Goal: Task Accomplishment & Management: Manage account settings

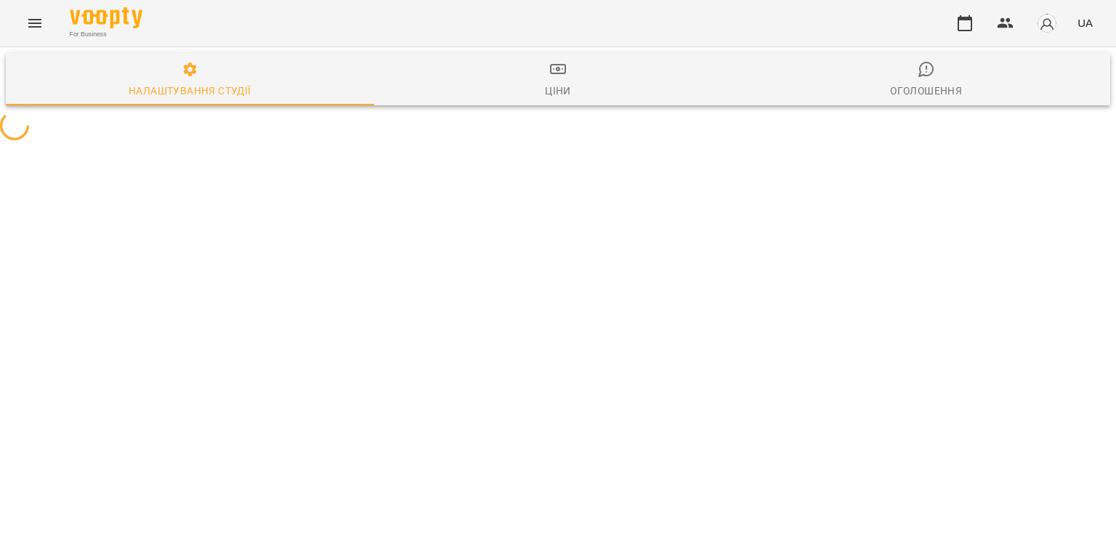
select select "**"
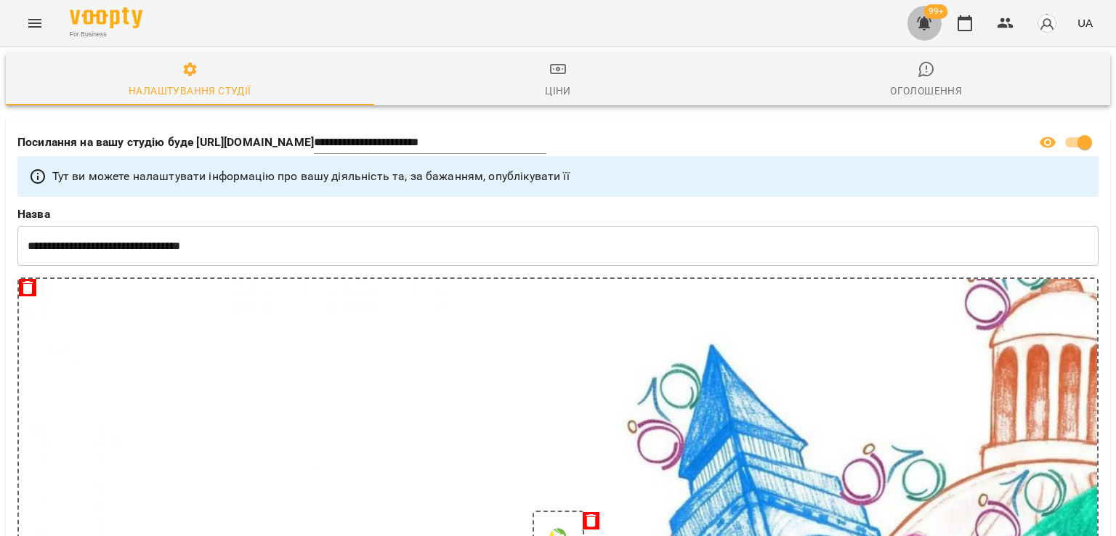
click at [933, 31] on icon "button" at bounding box center [924, 23] width 17 height 17
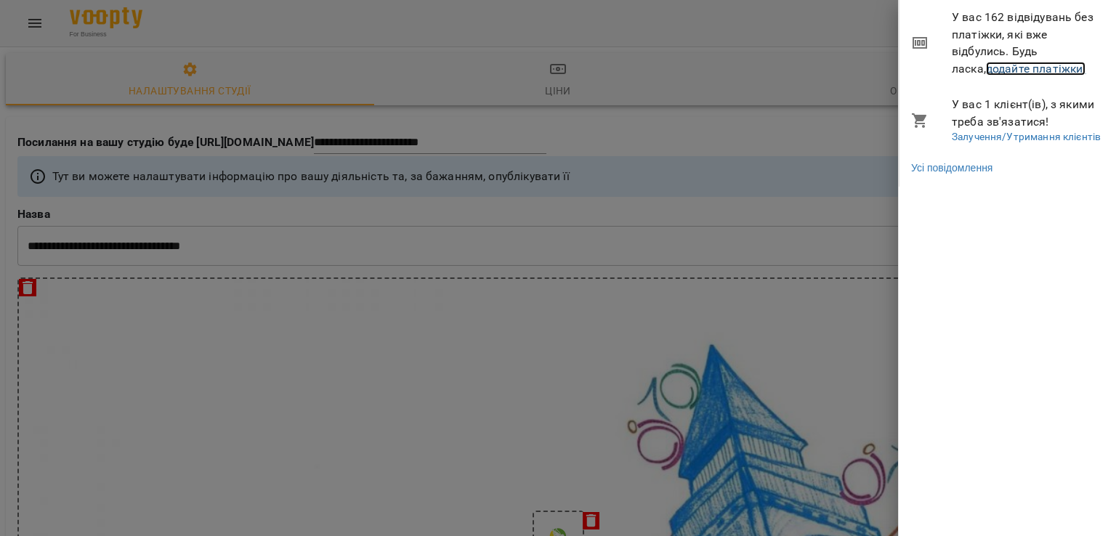
click at [987, 63] on link "додайте платіжки!" at bounding box center [1036, 69] width 100 height 14
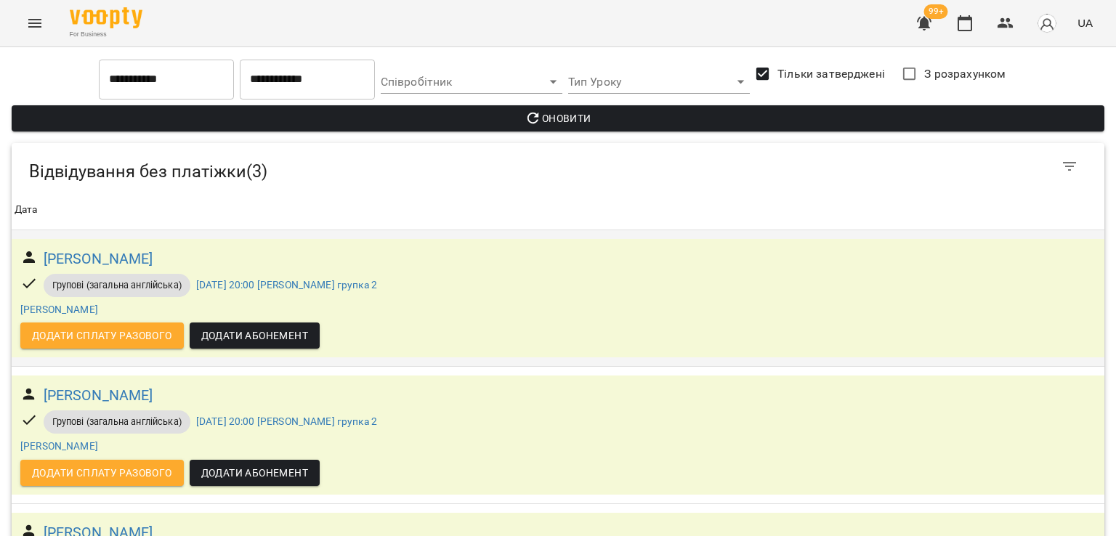
scroll to position [116, 0]
click at [36, 12] on button "Menu" at bounding box center [34, 23] width 35 height 35
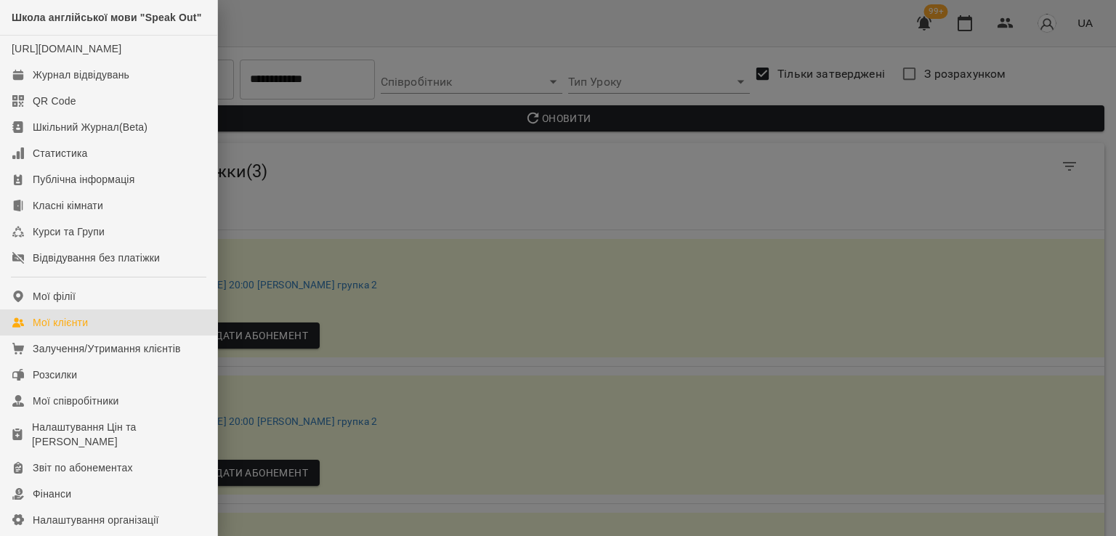
click at [71, 330] on div "Мої клієнти" at bounding box center [60, 322] width 55 height 15
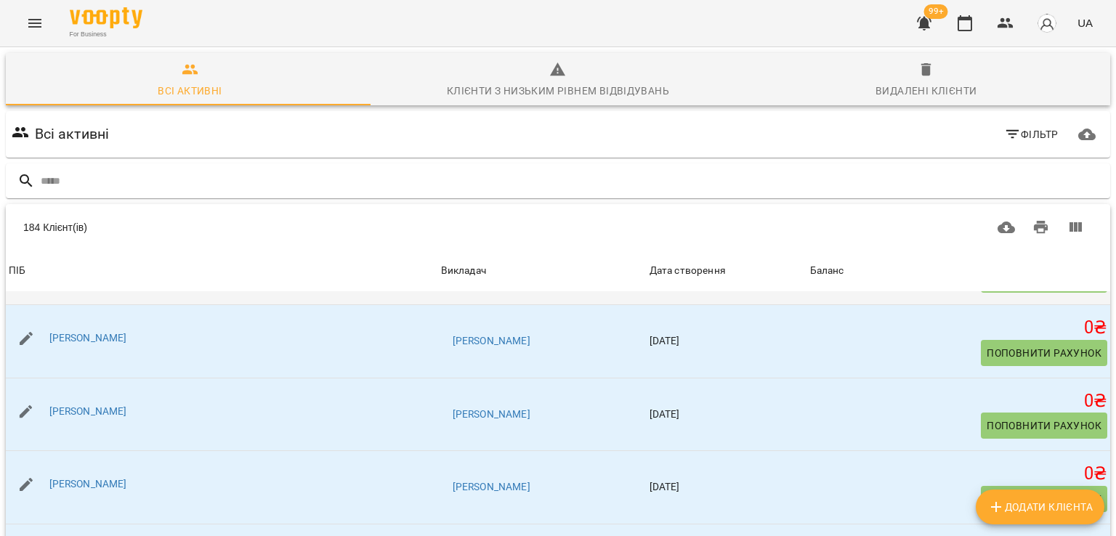
scroll to position [800, 0]
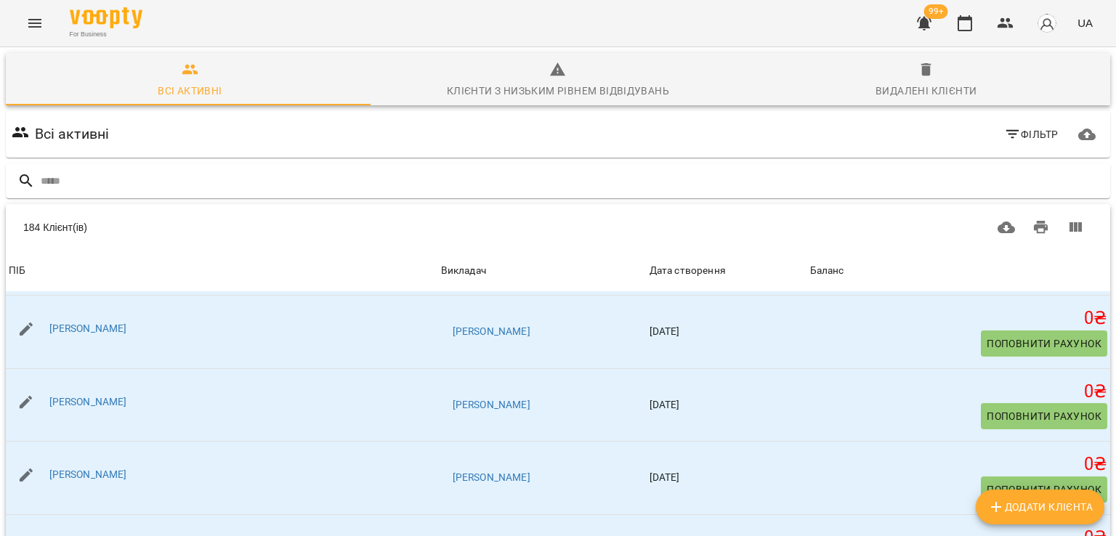
click at [36, 33] on button "Menu" at bounding box center [34, 23] width 35 height 35
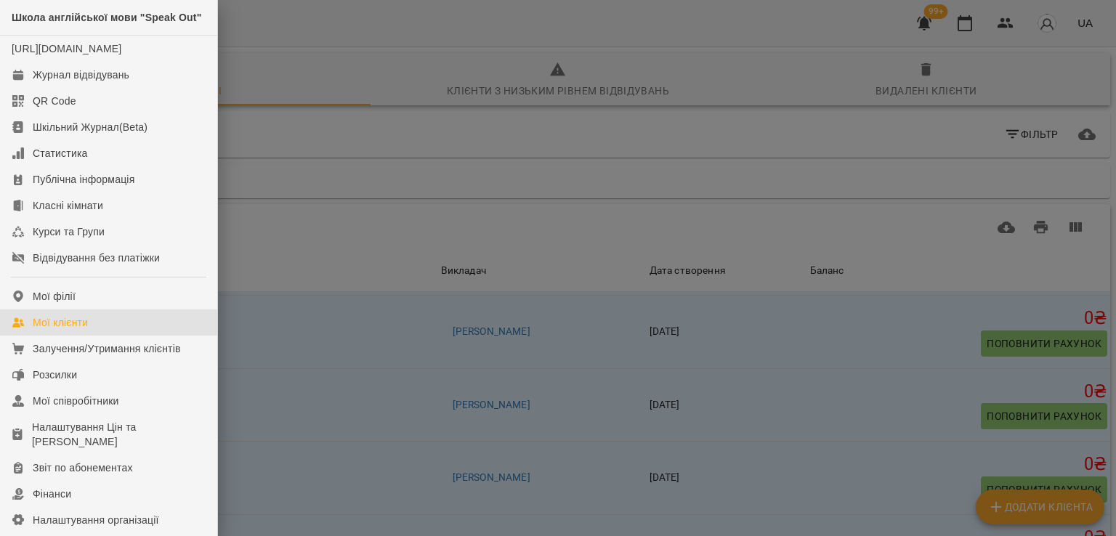
click at [91, 336] on link "Мої клієнти" at bounding box center [108, 323] width 217 height 26
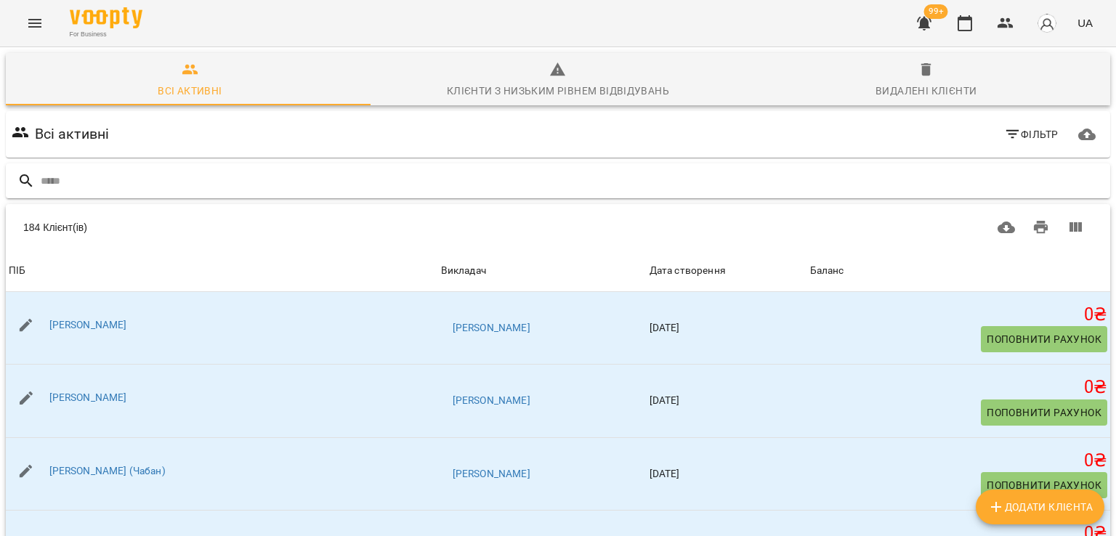
click at [89, 181] on input "text" at bounding box center [573, 181] width 1064 height 24
click at [1011, 121] on button "Фільтр" at bounding box center [1032, 134] width 66 height 26
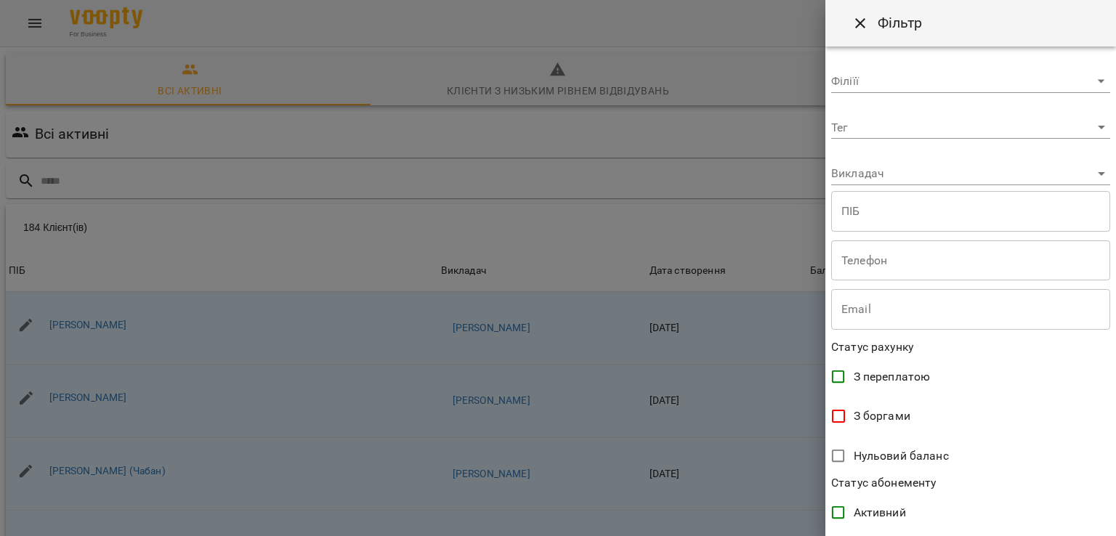
click at [916, 175] on body "For Business 99+ UA Всі активні Клієнти з низьким рівнем відвідувань Видалені к…" at bounding box center [558, 380] width 1116 height 760
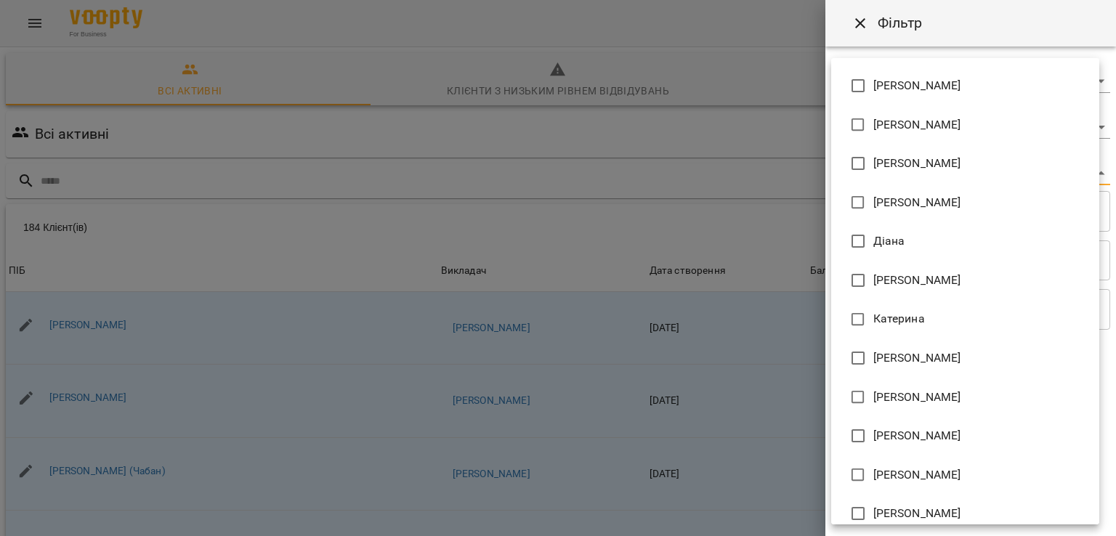
scroll to position [285, 0]
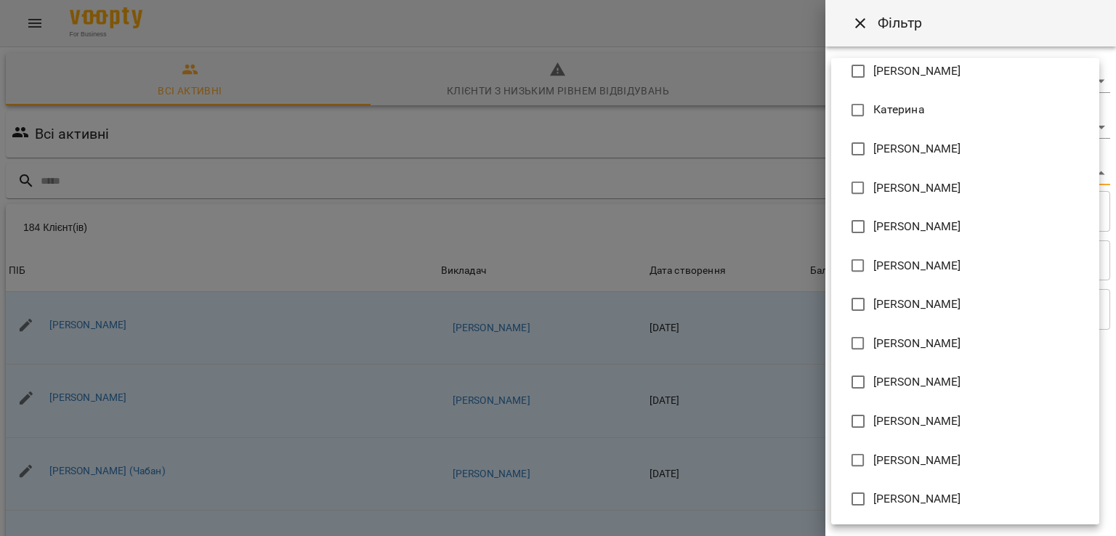
click at [927, 193] on span "[PERSON_NAME]" at bounding box center [918, 188] width 88 height 17
type input "**********"
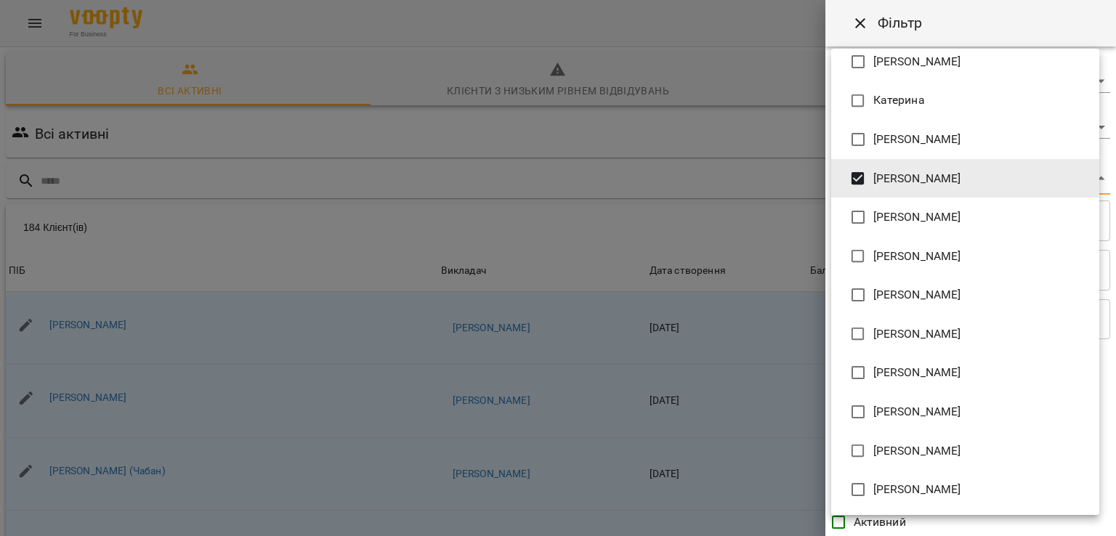
click at [709, 178] on div at bounding box center [558, 268] width 1116 height 536
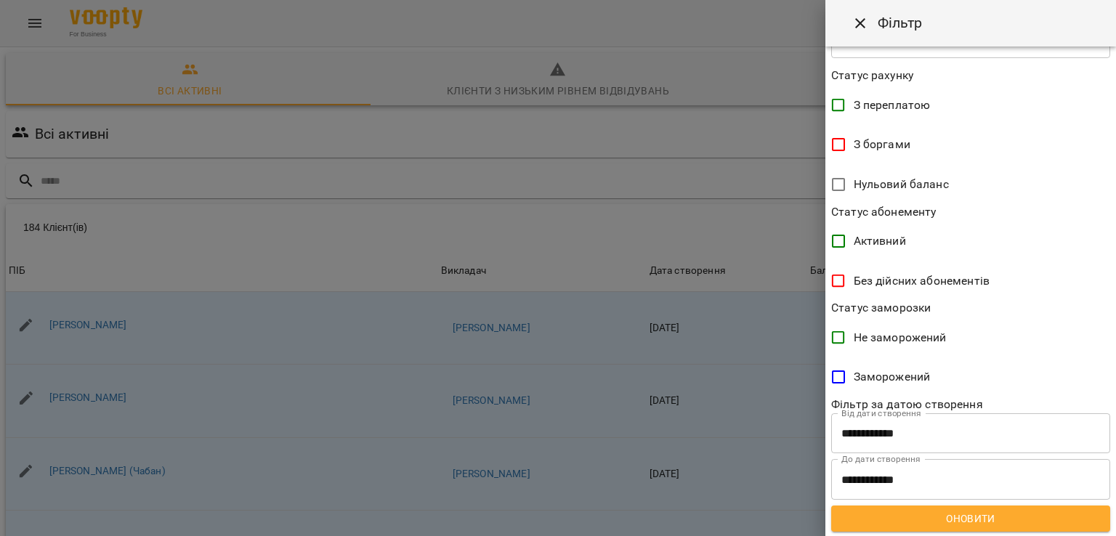
scroll to position [283, 0]
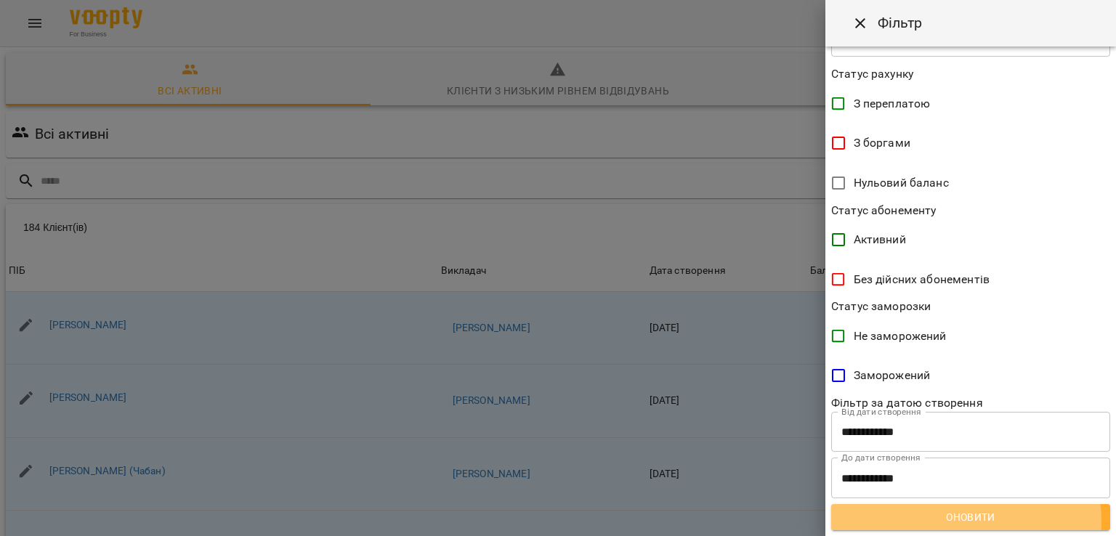
click at [962, 521] on span "Оновити" at bounding box center [971, 517] width 256 height 17
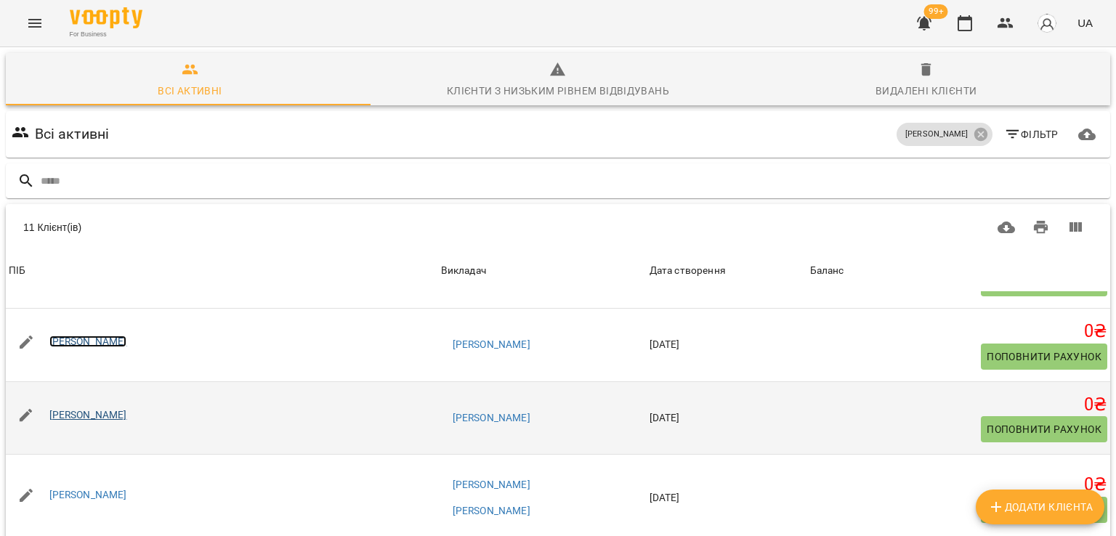
scroll to position [145, 0]
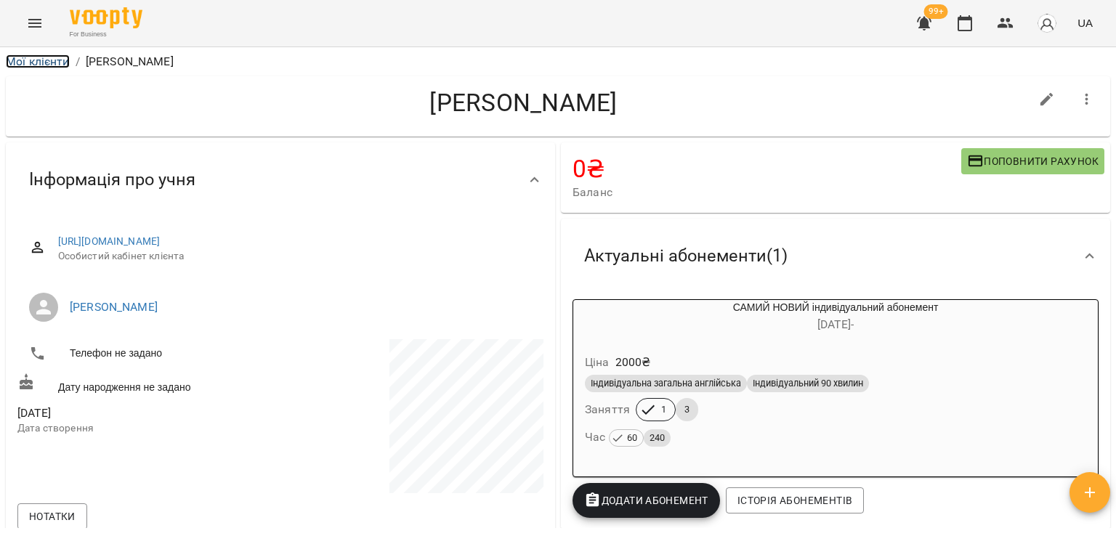
click at [29, 65] on link "Мої клієнти" at bounding box center [38, 62] width 64 height 14
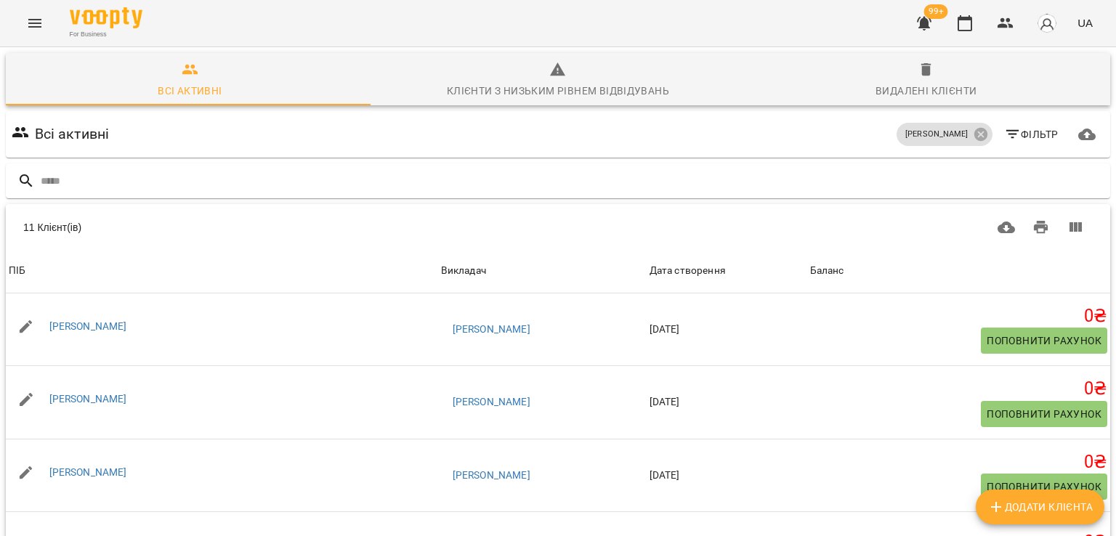
scroll to position [552, 0]
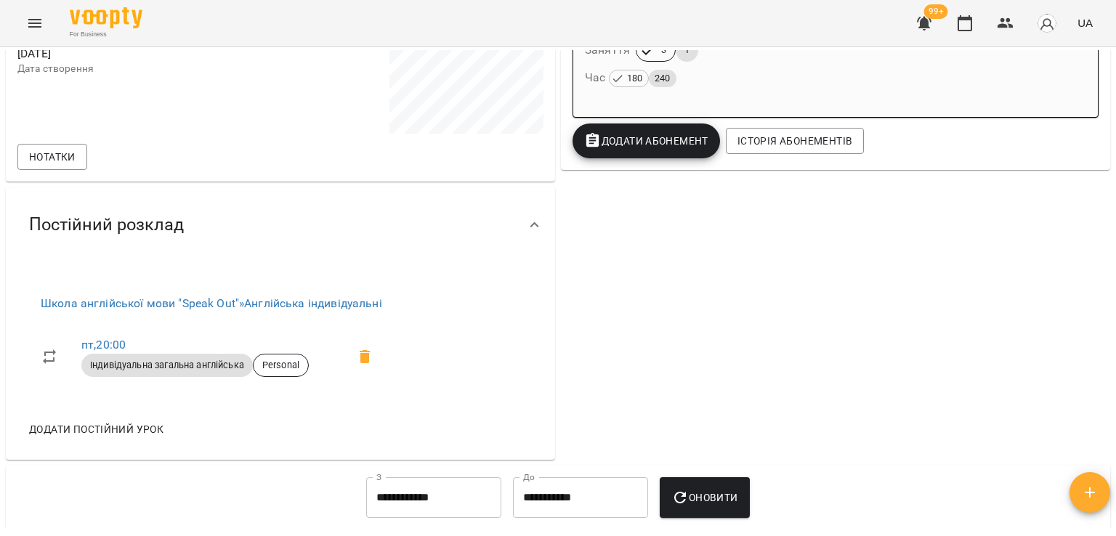
scroll to position [289, 0]
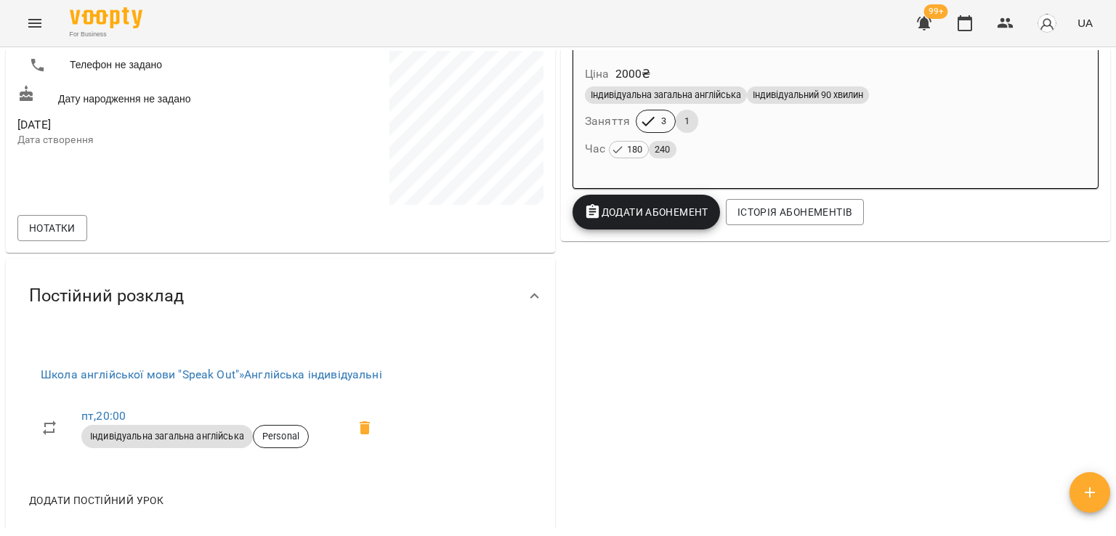
click at [755, 458] on div "0 ₴ Баланс Поповнити рахунок Актуальні абонементи ( 1 ) САМИЙ НОВИЙ індивідуаль…" at bounding box center [835, 192] width 555 height 683
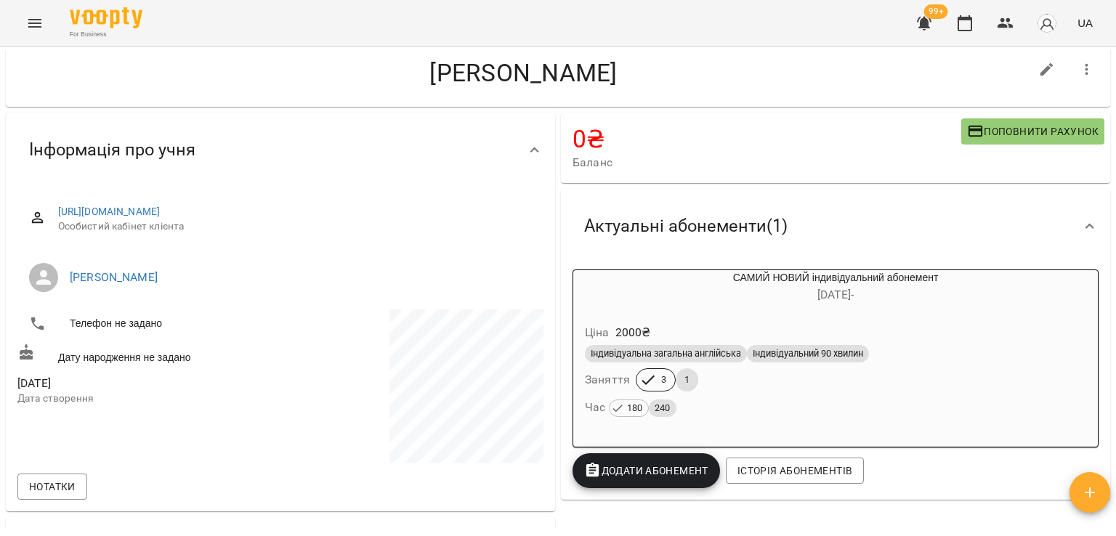
scroll to position [0, 0]
